Goal: Information Seeking & Learning: Compare options

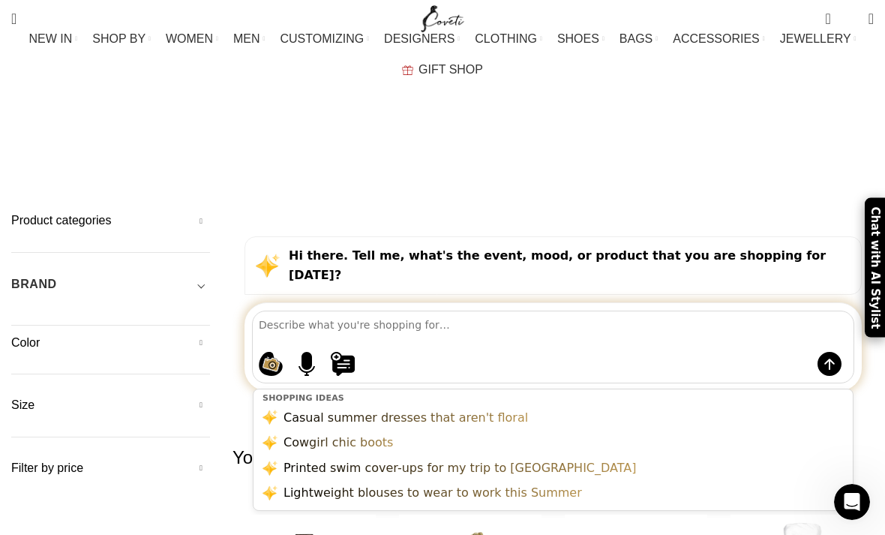
scroll to position [42, 0]
click at [190, 274] on div "BRAND" at bounding box center [110, 287] width 199 height 27
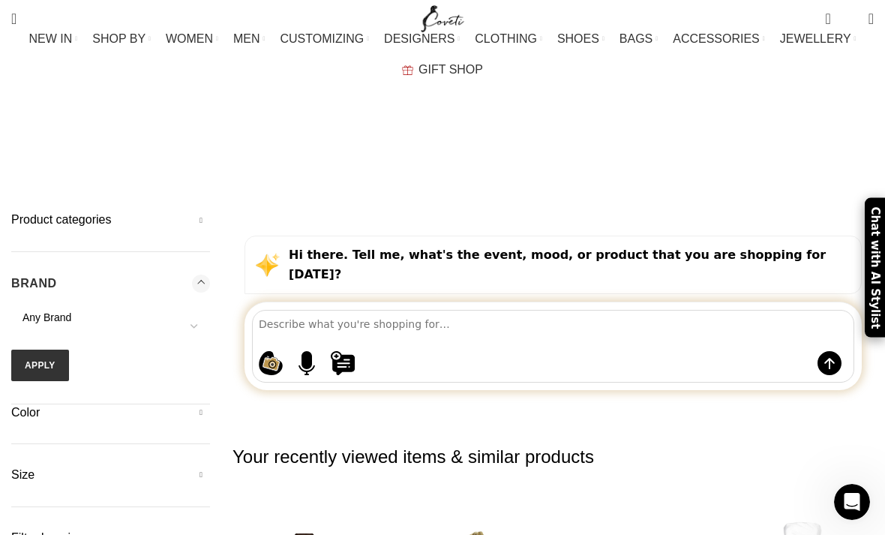
click at [171, 310] on span "Any Brand" at bounding box center [110, 317] width 199 height 15
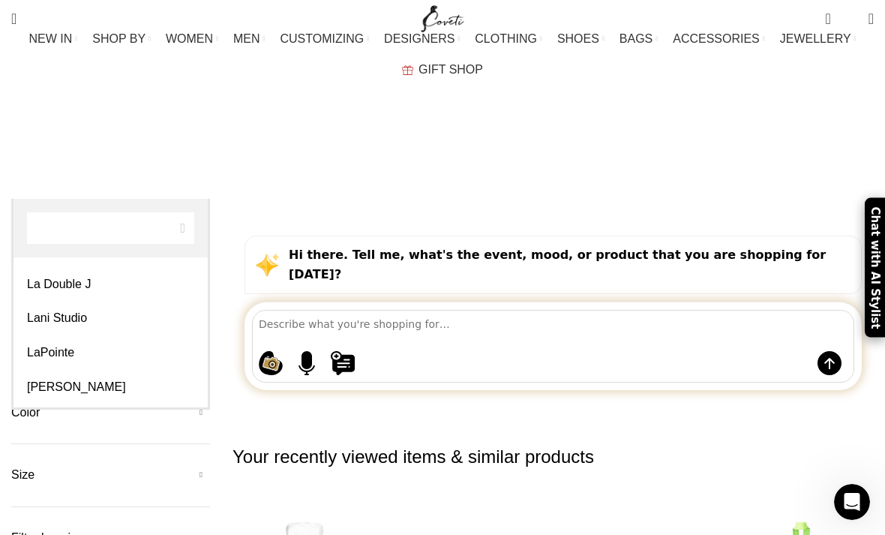
scroll to position [2427, 0]
select select "loulou-brand"
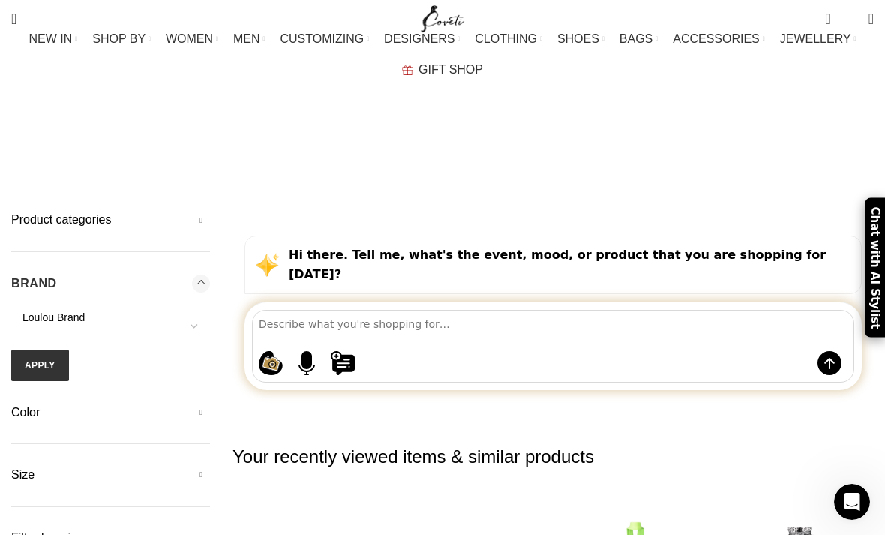
click at [47, 349] on button "Apply" at bounding box center [40, 364] width 58 height 31
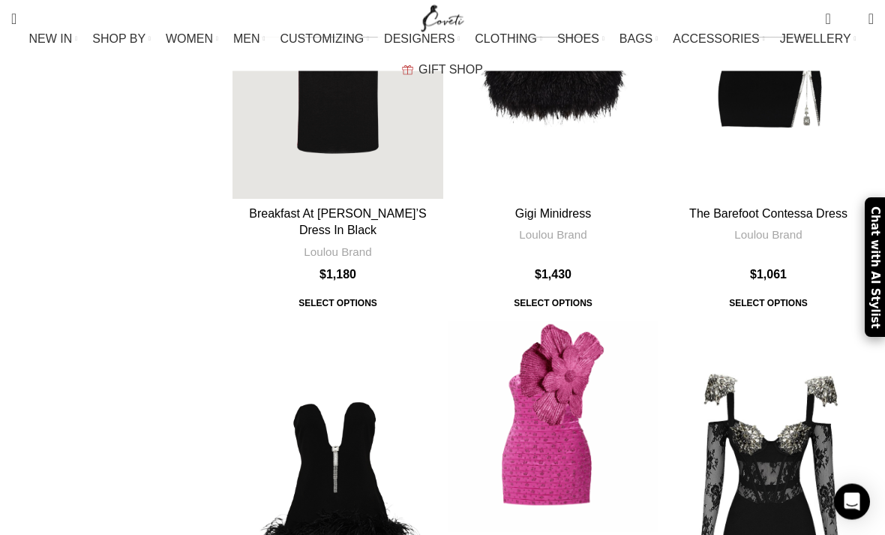
scroll to position [1058, 0]
click at [580, 321] on div "La Dolce Vita Minidress In Fuchsia" at bounding box center [579, 426] width 52 height 211
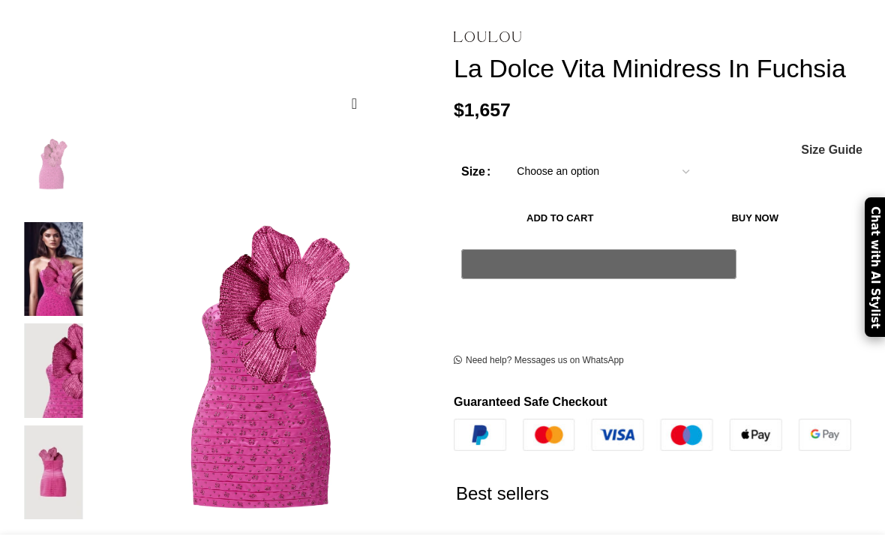
scroll to position [193, 0]
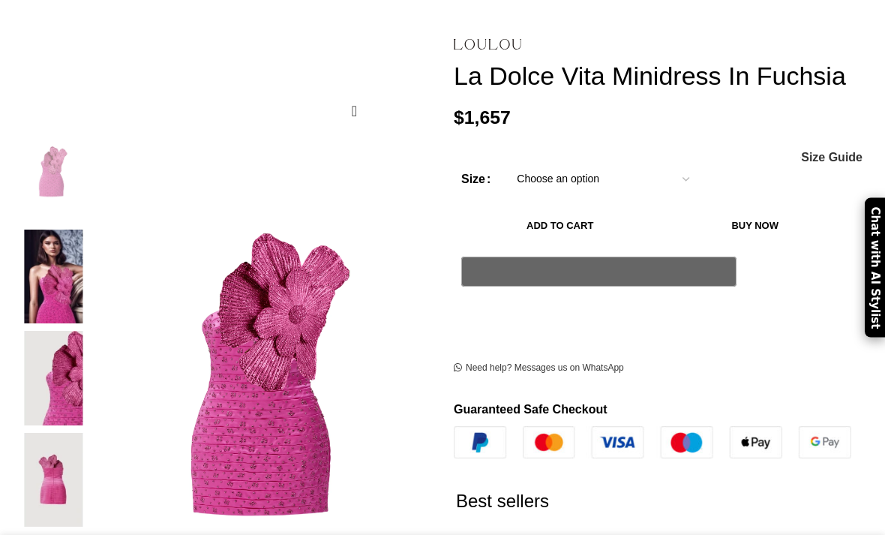
click at [64, 352] on img at bounding box center [52, 378] width 91 height 94
click at [56, 462] on img at bounding box center [52, 480] width 91 height 94
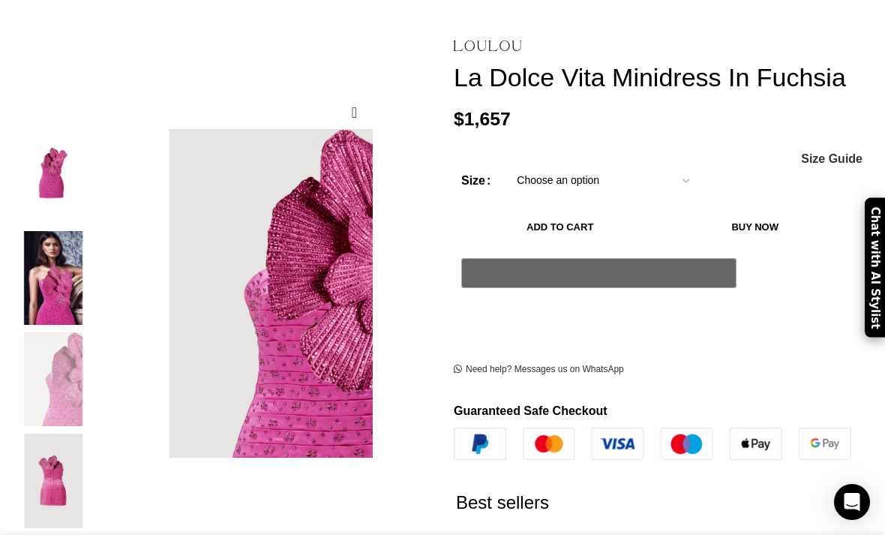
click at [55, 267] on img "2 / 4" at bounding box center [52, 278] width 91 height 94
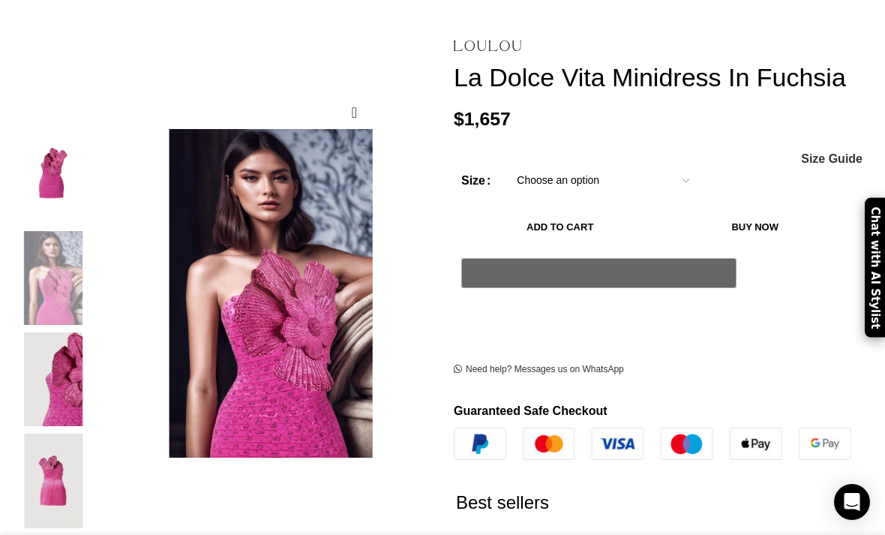
click at [53, 332] on img "3 / 4" at bounding box center [52, 379] width 91 height 94
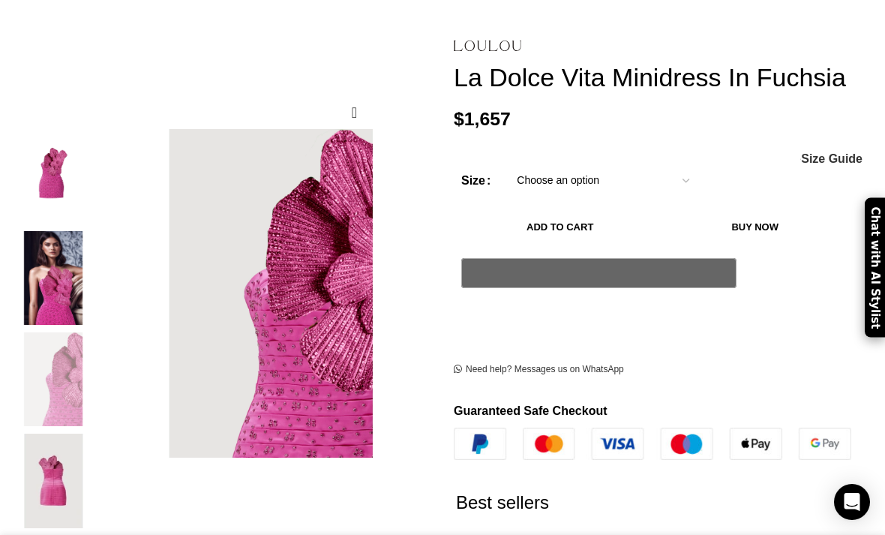
scroll to position [0, 450]
click at [49, 439] on img "4 / 4" at bounding box center [52, 480] width 91 height 94
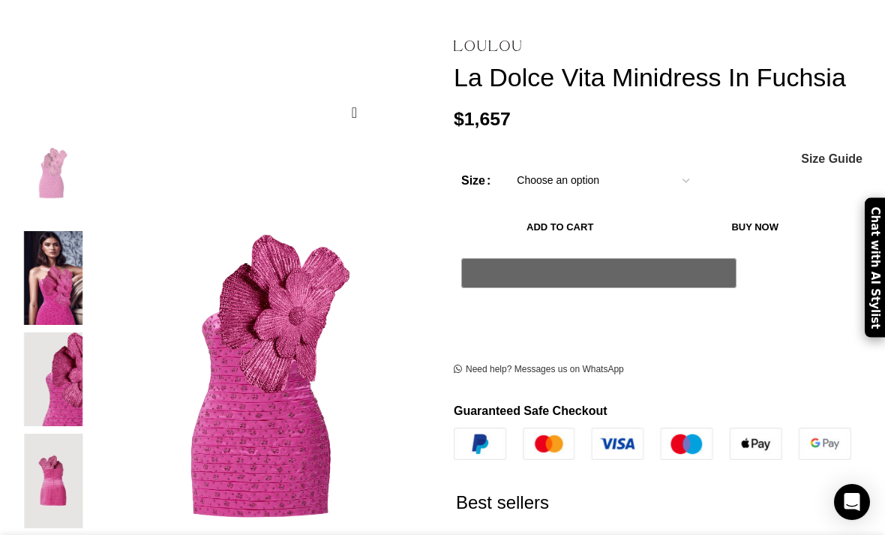
click at [81, 146] on img "1 / 4" at bounding box center [52, 176] width 91 height 94
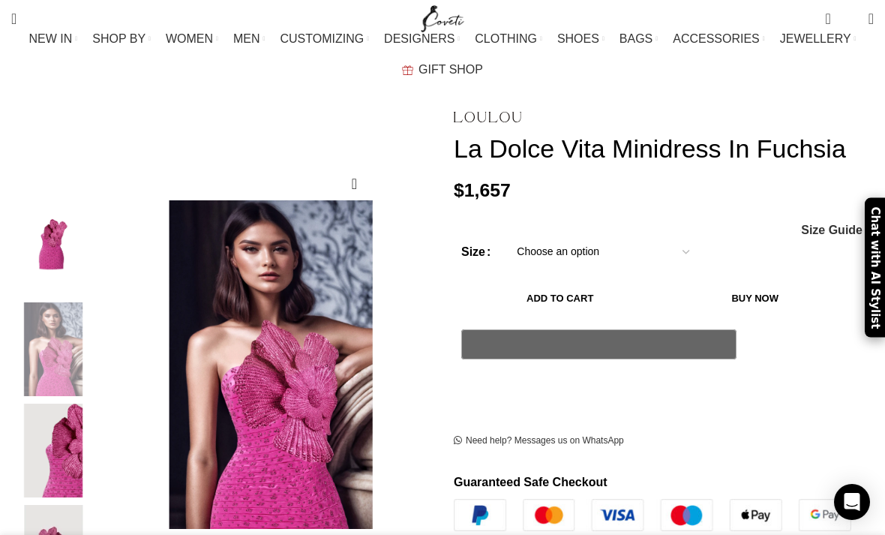
scroll to position [0, 750]
click at [42, 216] on img "1 / 4" at bounding box center [52, 247] width 91 height 94
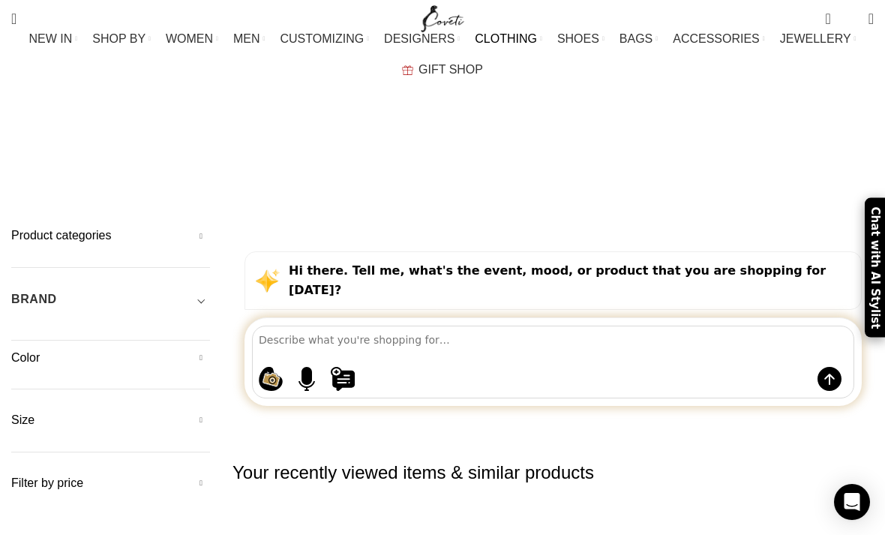
scroll to position [27, 0]
click at [178, 289] on div "BRAND" at bounding box center [110, 302] width 199 height 27
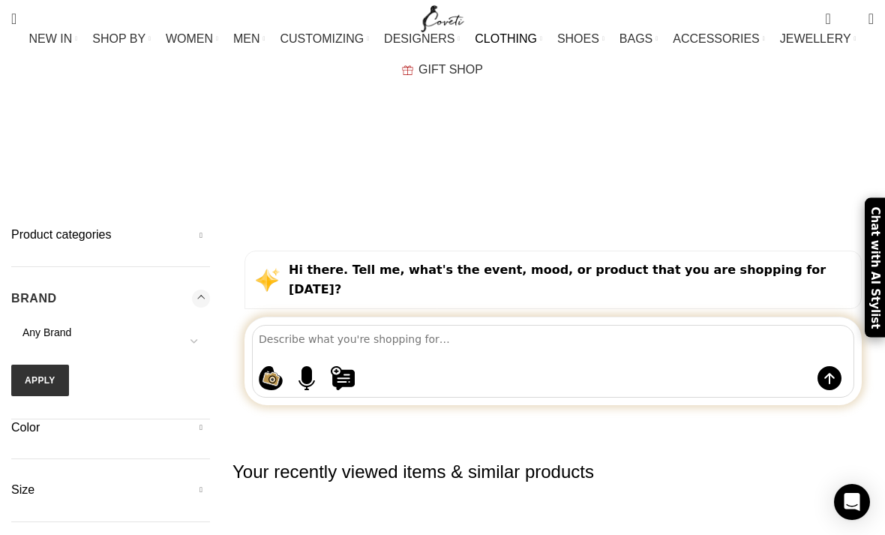
click at [151, 325] on span "Any Brand" at bounding box center [110, 332] width 199 height 15
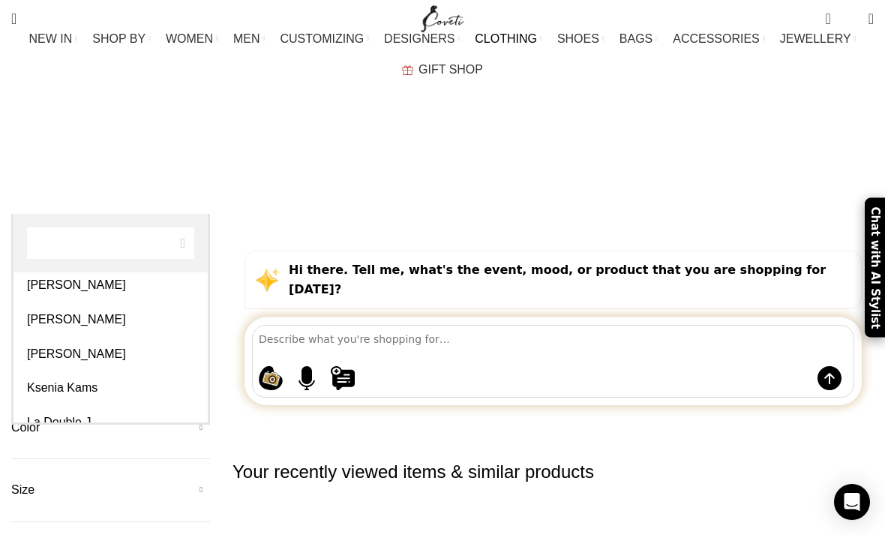
scroll to position [2289, 0]
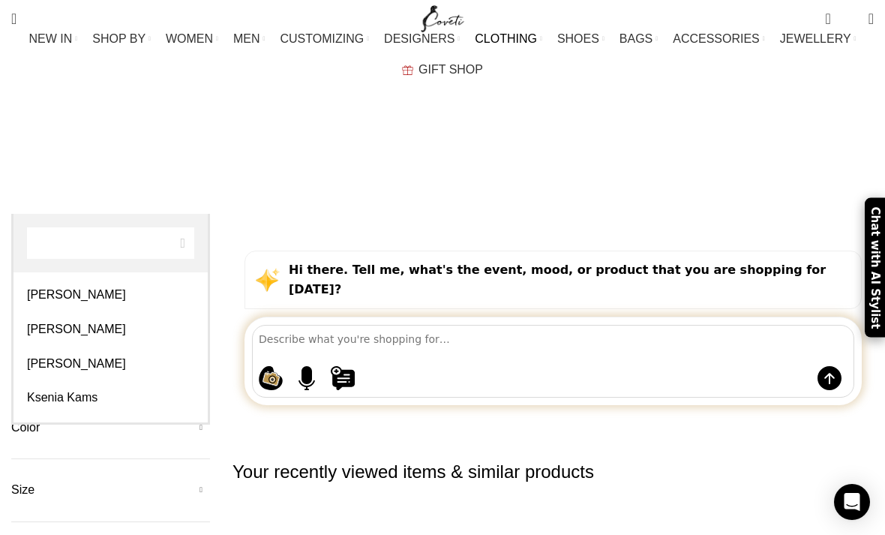
select select "loewe"
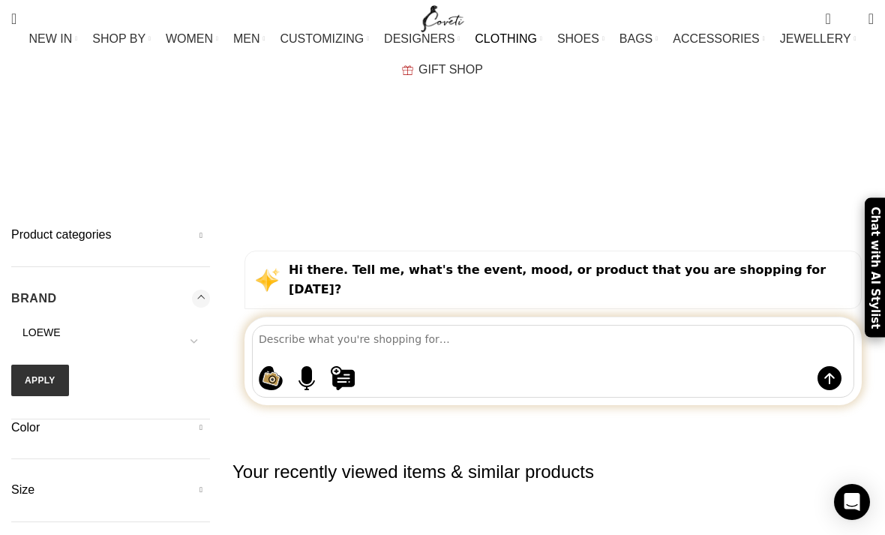
click at [35, 364] on button "Apply" at bounding box center [40, 379] width 58 height 31
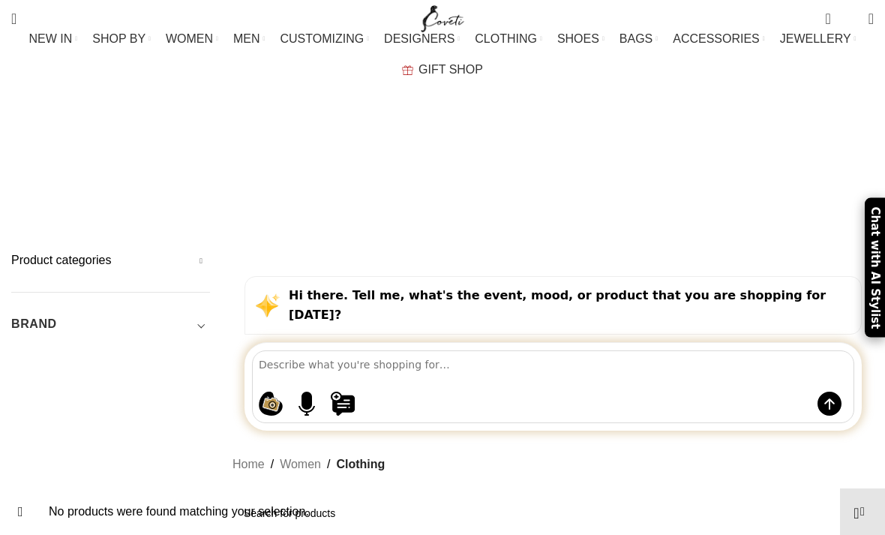
click at [146, 315] on div "BRAND" at bounding box center [110, 328] width 199 height 27
click at [127, 351] on span "LOEWE" at bounding box center [110, 358] width 199 height 15
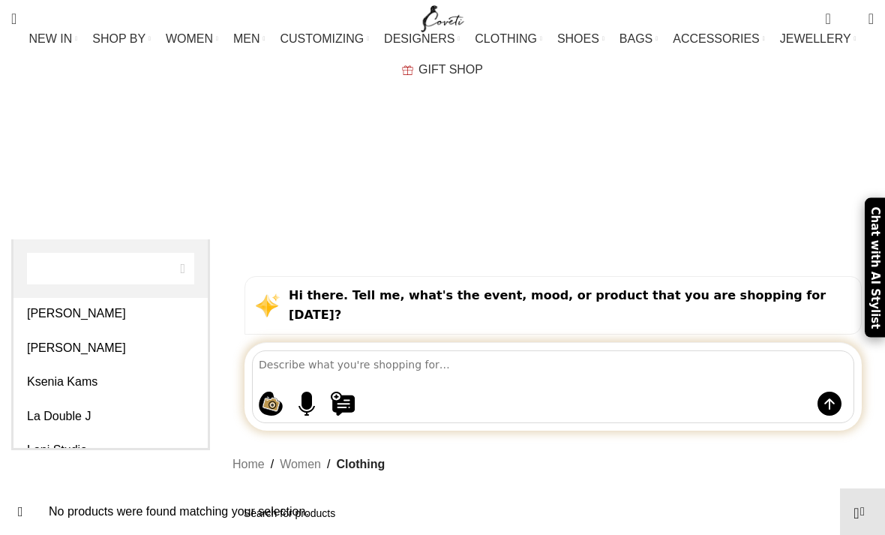
scroll to position [2401, 0]
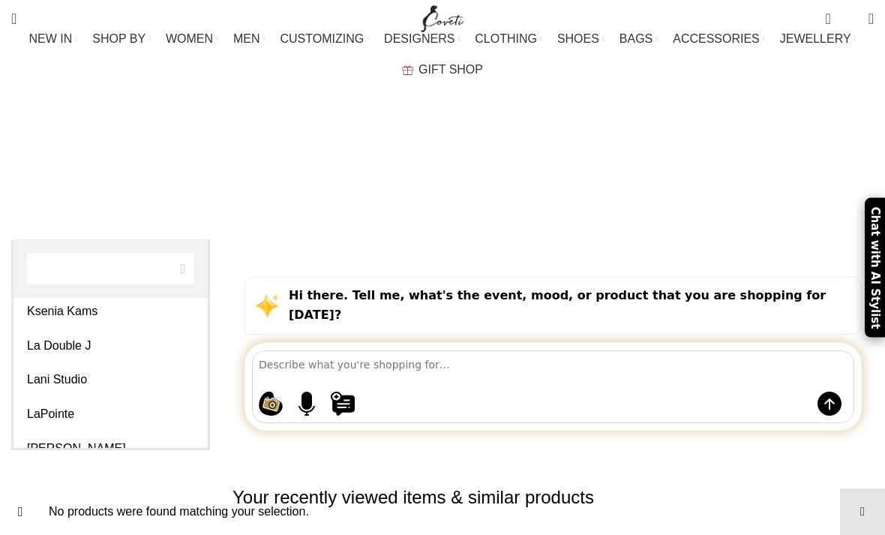
select select "loulou-brand"
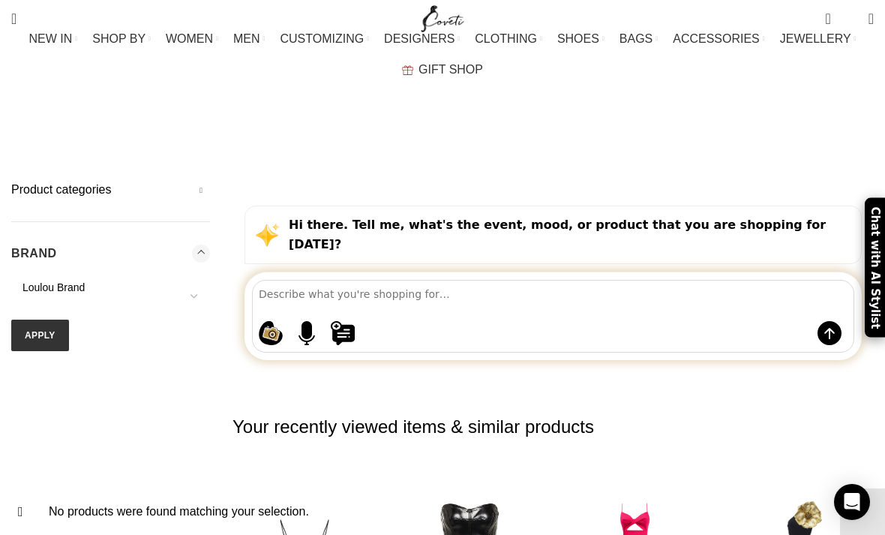
scroll to position [85, 0]
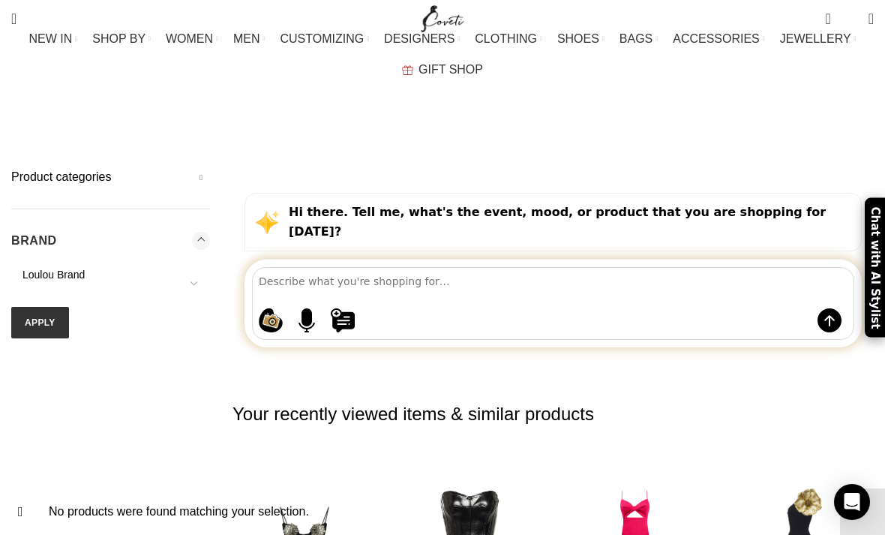
click at [45, 307] on button "Apply" at bounding box center [40, 322] width 58 height 31
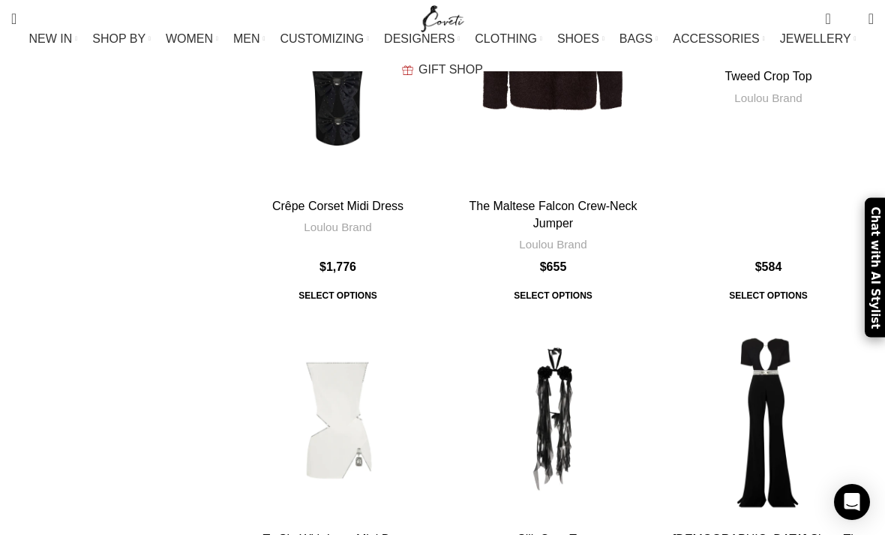
scroll to position [6167, 0]
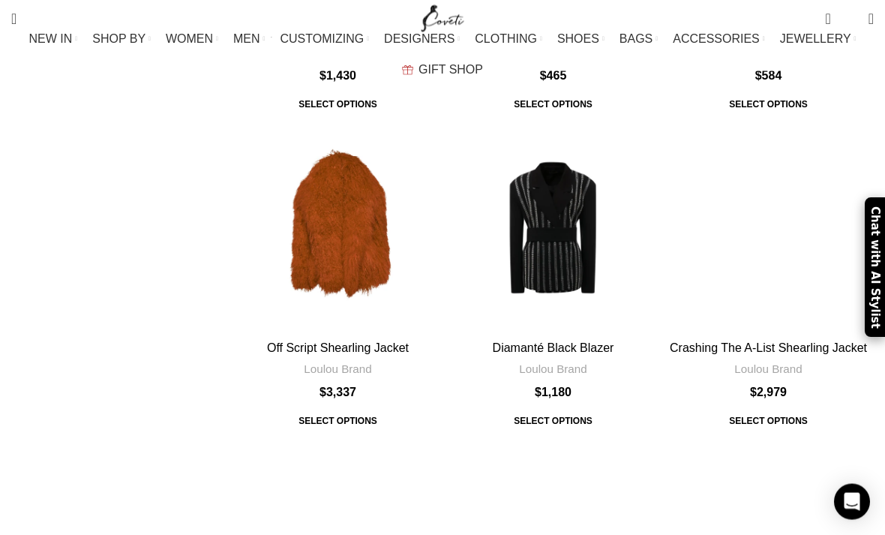
scroll to position [3906, 0]
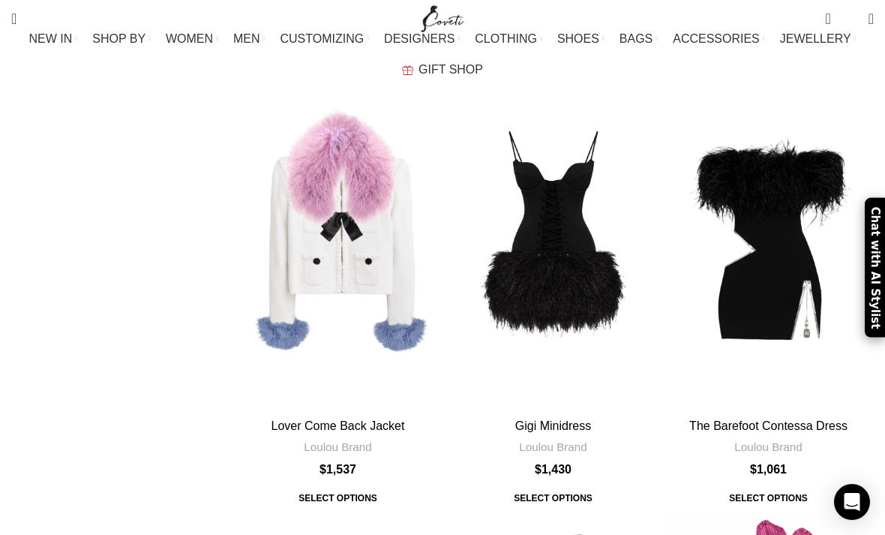
scroll to position [708, 0]
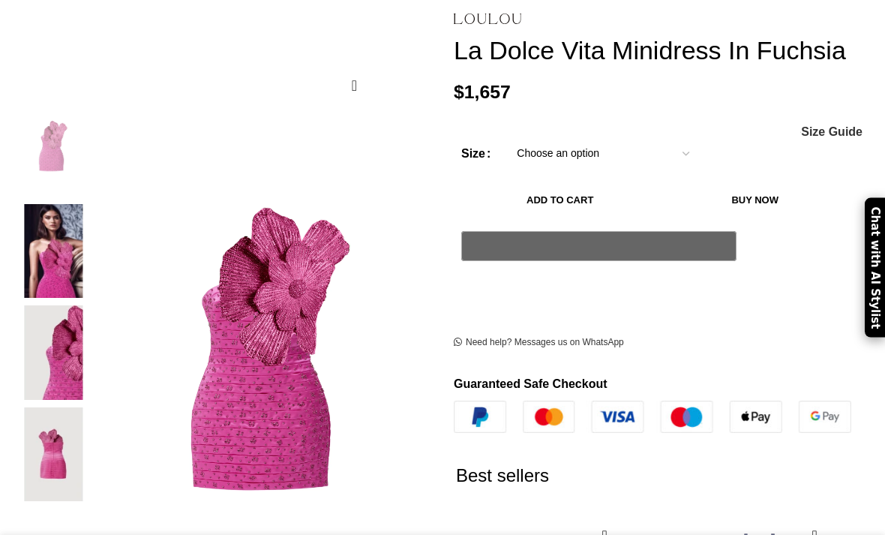
scroll to position [270, 0]
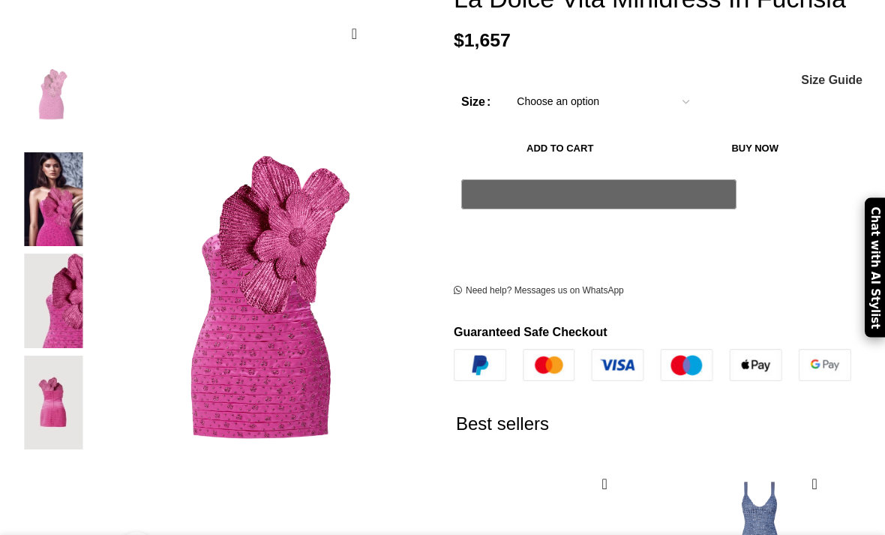
click at [52, 193] on img at bounding box center [52, 199] width 91 height 94
click at [58, 193] on img at bounding box center [52, 199] width 91 height 94
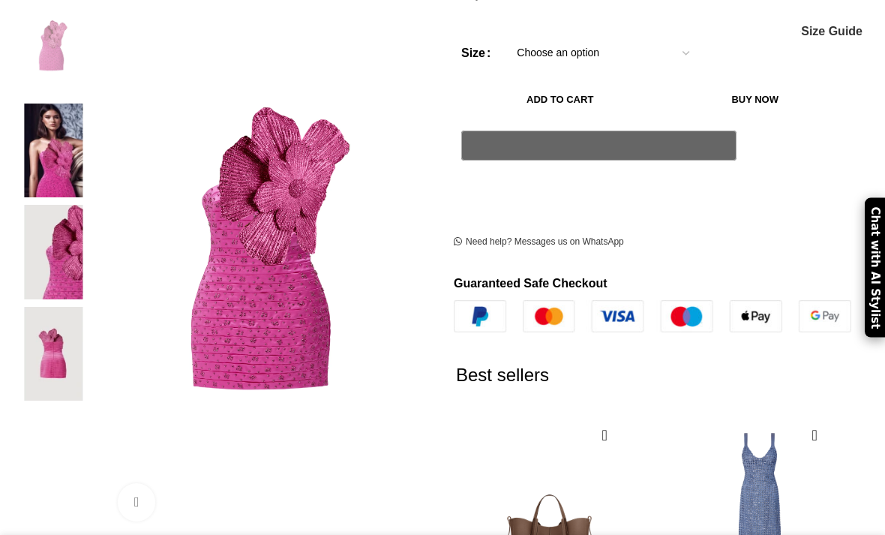
scroll to position [0, 150]
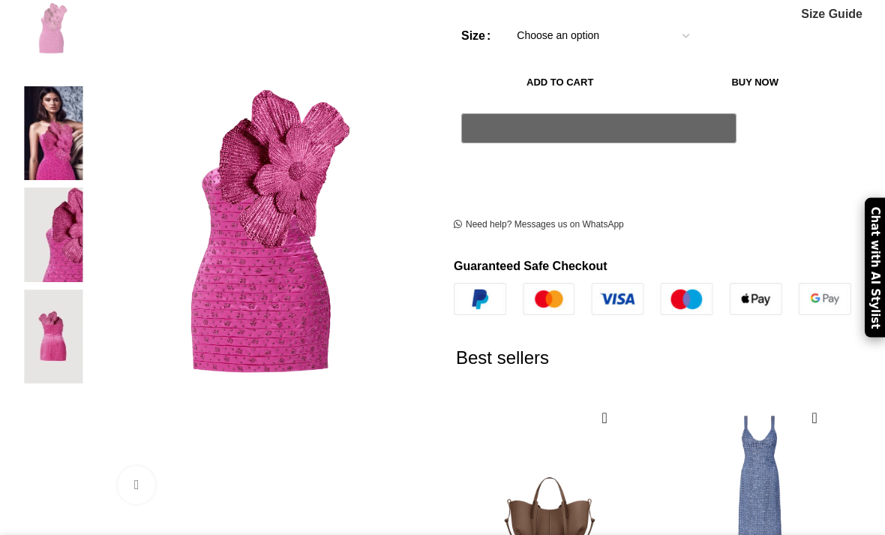
click at [52, 114] on img at bounding box center [52, 133] width 91 height 94
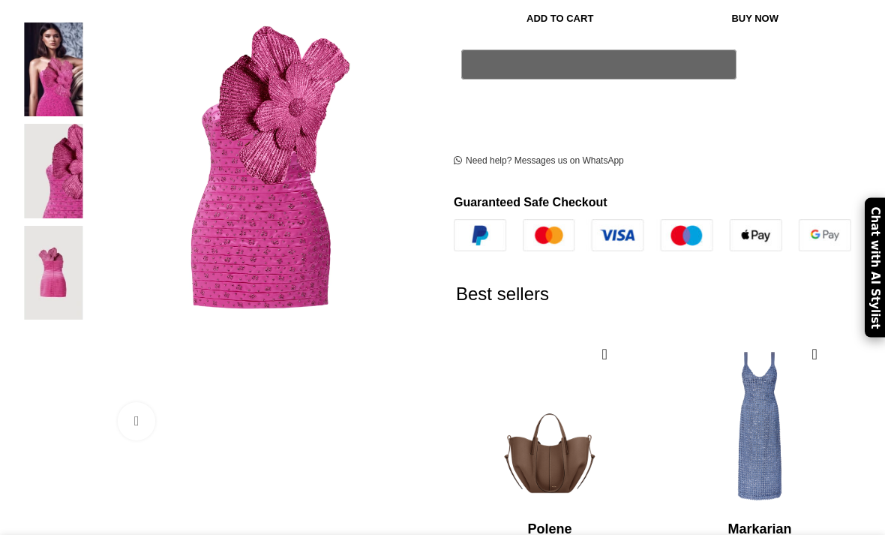
scroll to position [374, 0]
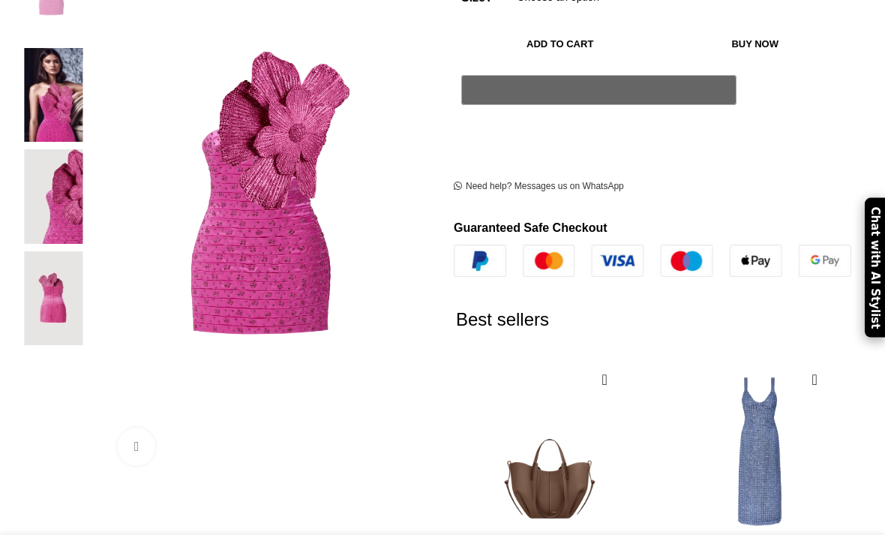
click at [46, 70] on img at bounding box center [52, 95] width 91 height 94
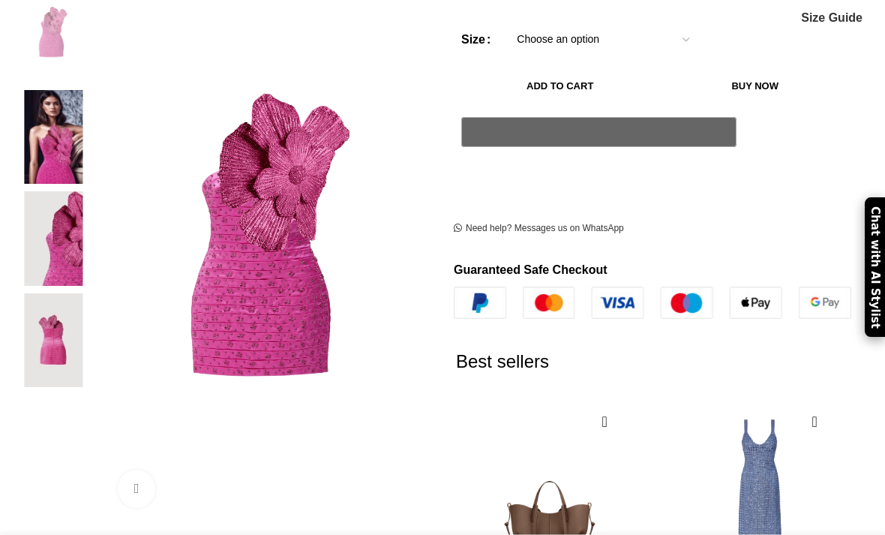
scroll to position [284, 0]
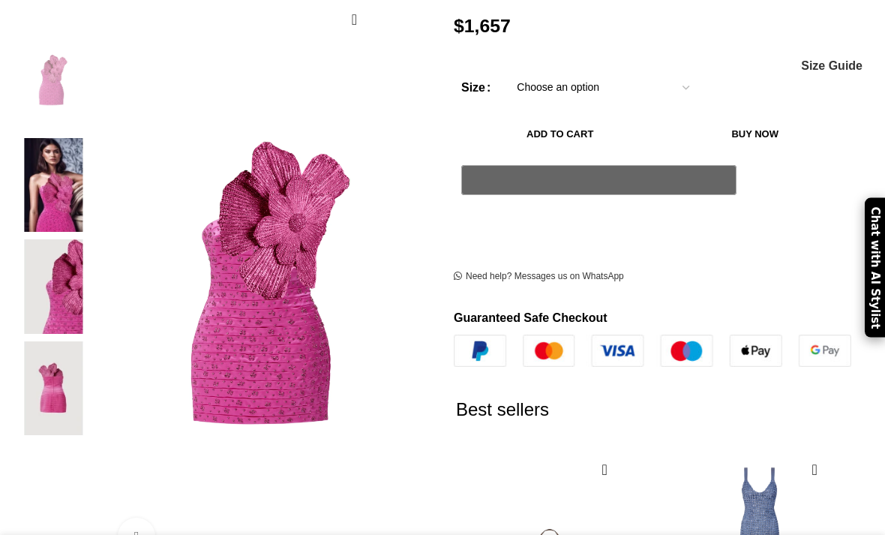
click at [45, 74] on img at bounding box center [52, 83] width 91 height 94
click at [58, 163] on img at bounding box center [52, 185] width 91 height 94
click at [58, 240] on img at bounding box center [52, 286] width 91 height 94
click at [47, 239] on img at bounding box center [52, 286] width 91 height 94
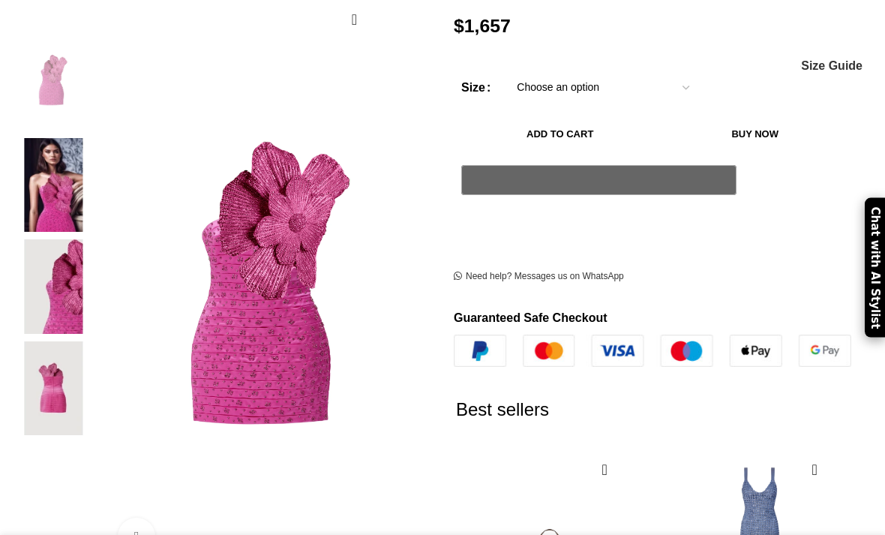
click at [55, 341] on img at bounding box center [52, 388] width 91 height 94
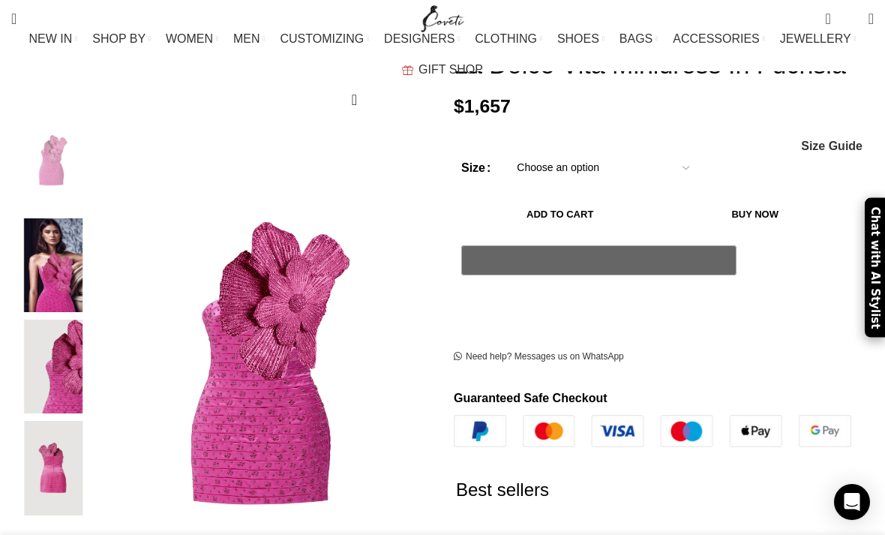
scroll to position [188, 0]
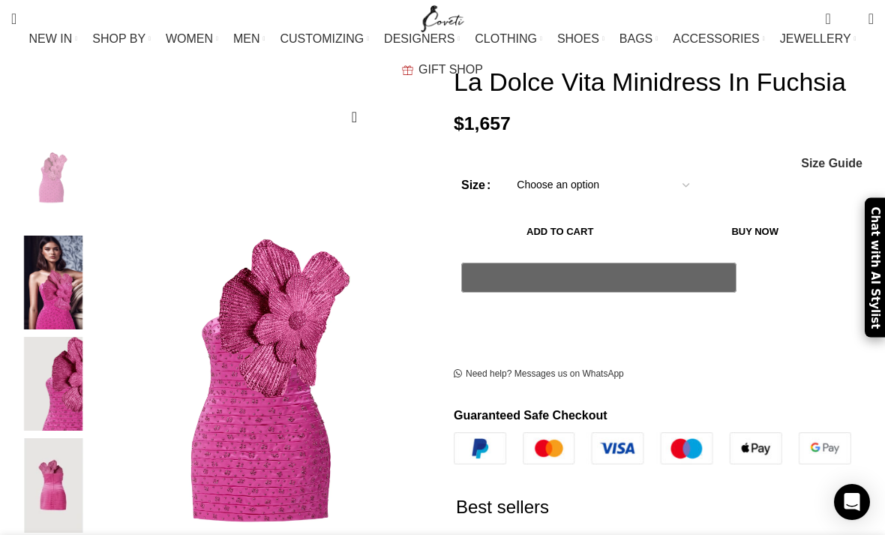
click at [44, 142] on img "1 / 4" at bounding box center [52, 180] width 91 height 94
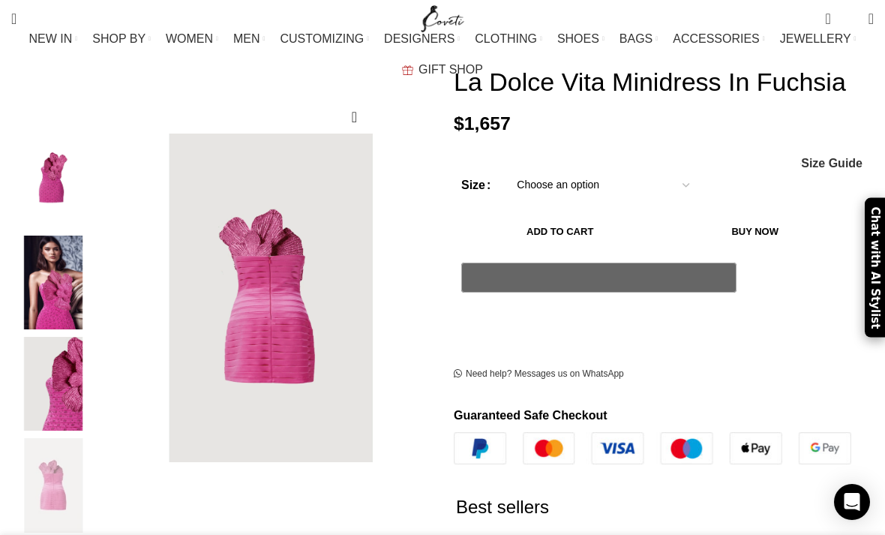
click at [57, 353] on img "3 / 4" at bounding box center [52, 384] width 91 height 94
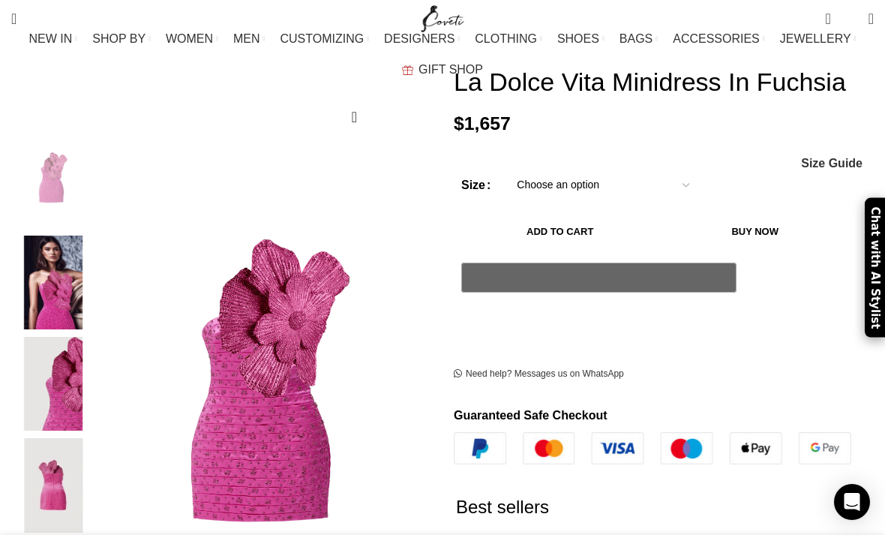
click at [61, 156] on img "1 / 4" at bounding box center [52, 180] width 91 height 94
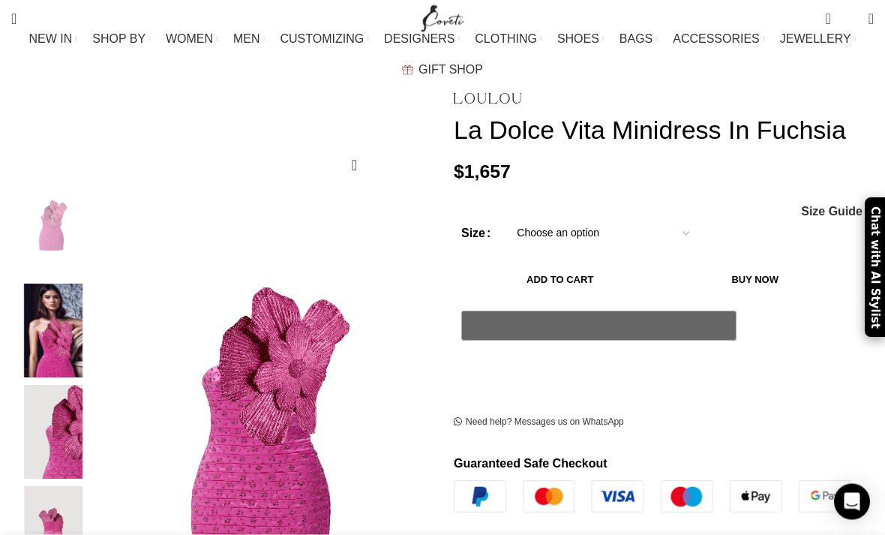
scroll to position [138, 0]
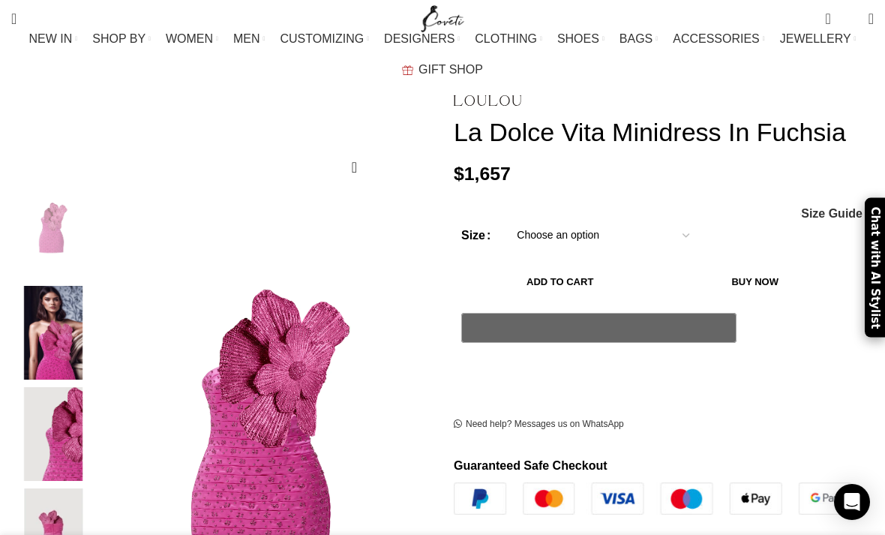
click at [394, 46] on span "DESIGNERS" at bounding box center [419, 38] width 70 height 14
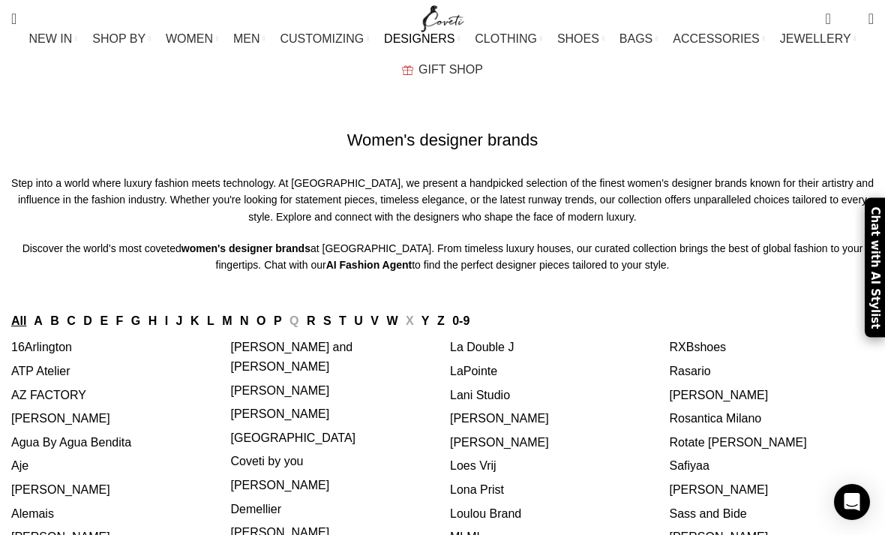
click at [557, 54] on link "SHOES" at bounding box center [580, 39] width 47 height 30
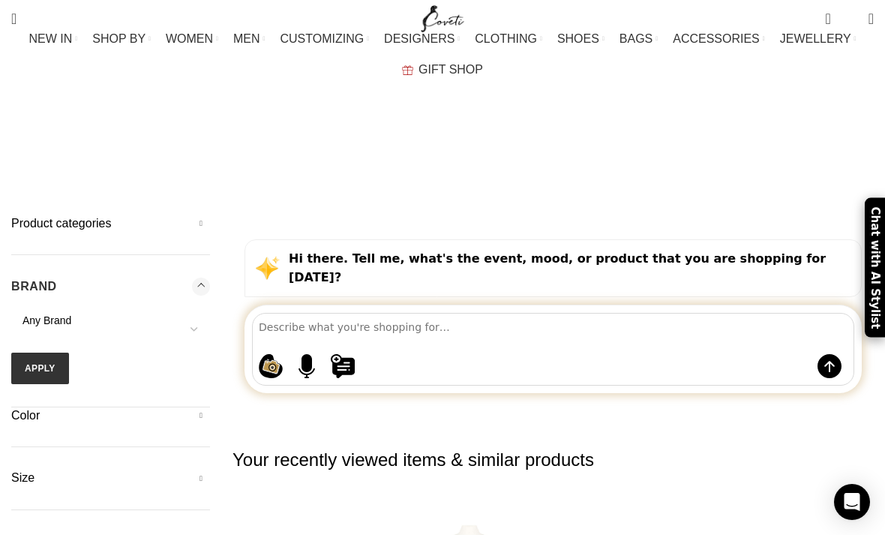
click at [166, 313] on span "Any Brand" at bounding box center [110, 320] width 199 height 15
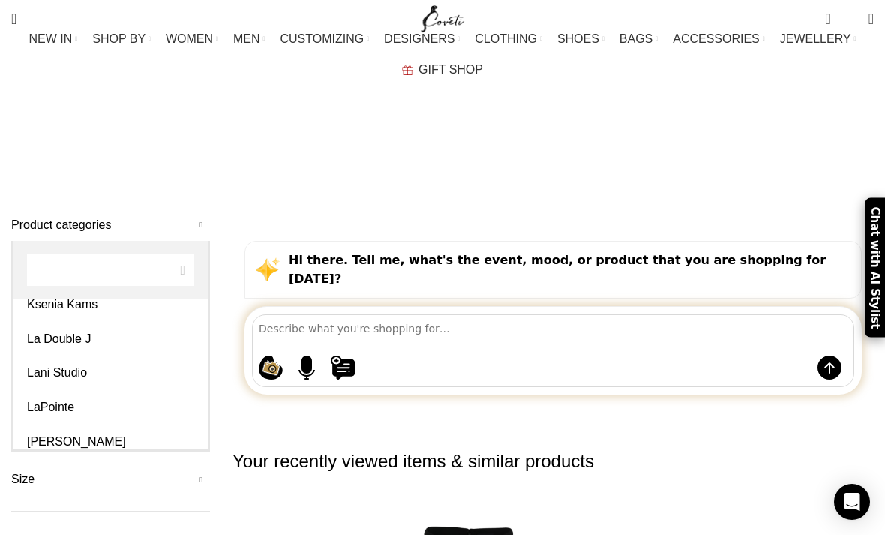
scroll to position [2448, 0]
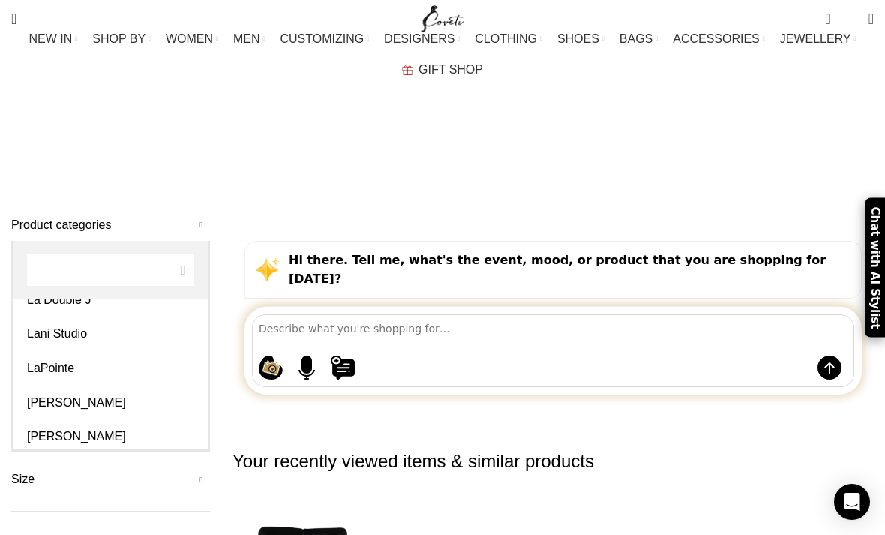
select select "loulou-brand"
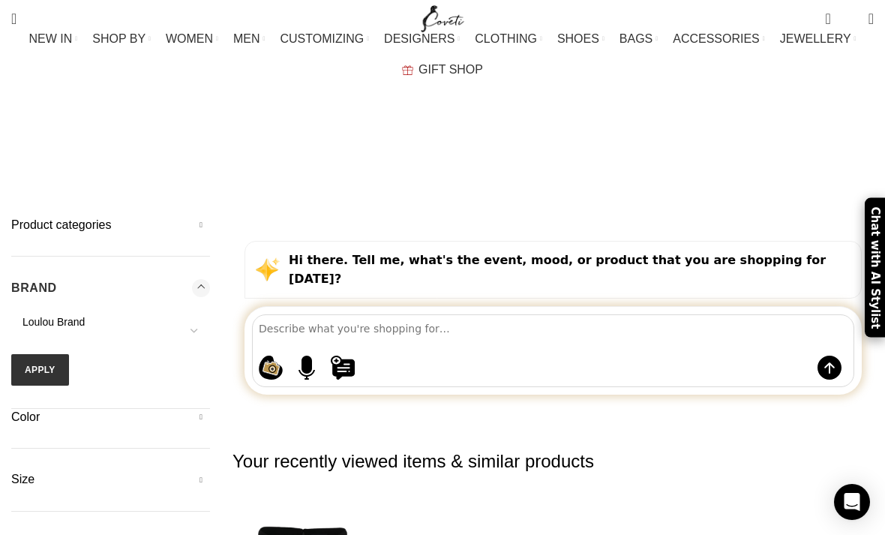
click at [52, 354] on button "Apply" at bounding box center [40, 369] width 58 height 31
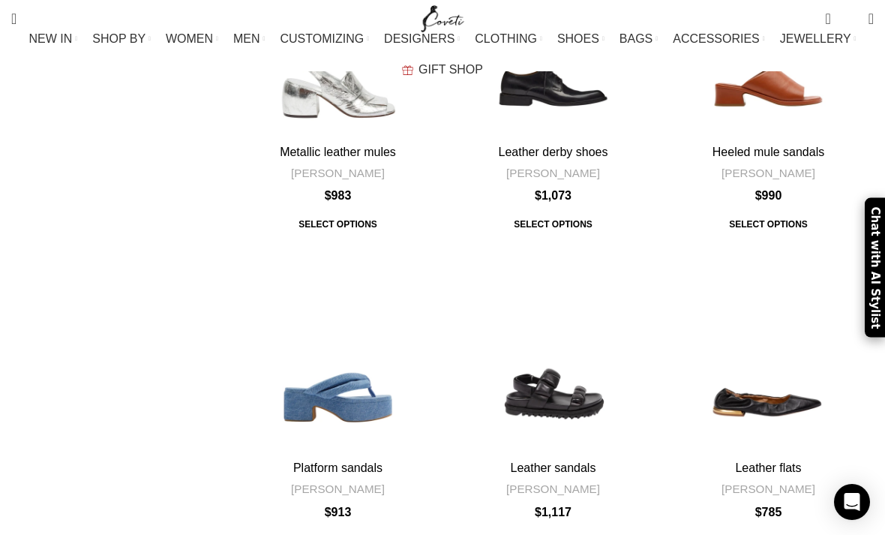
scroll to position [4985, 0]
